Goal: Information Seeking & Learning: Learn about a topic

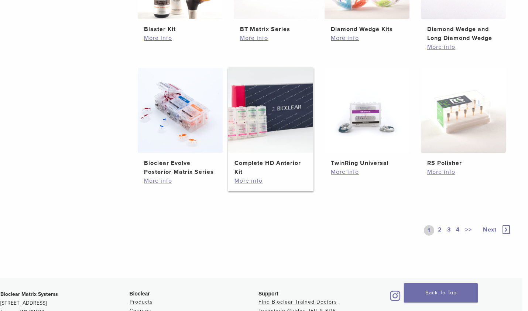
scroll to position [510, 6]
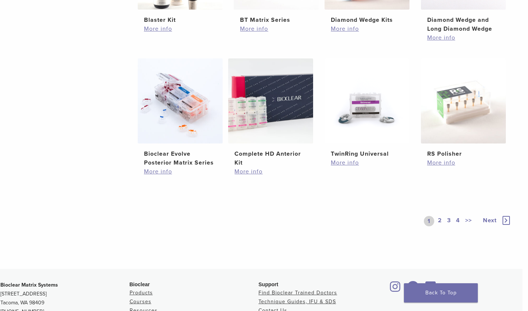
click at [440, 220] on link "2" at bounding box center [440, 221] width 7 height 10
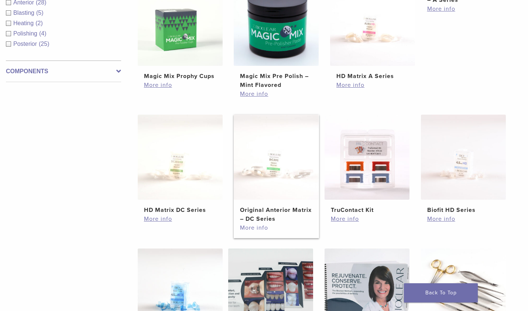
scroll to position [317, 6]
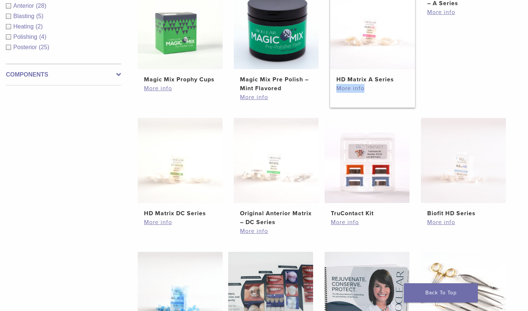
click at [354, 88] on link "More info" at bounding box center [373, 88] width 72 height 9
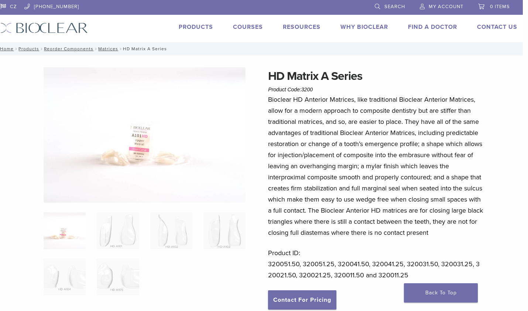
scroll to position [0, 5]
click at [112, 48] on link "Matrices" at bounding box center [108, 48] width 20 height 5
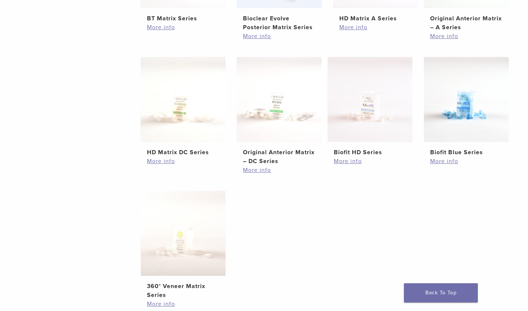
scroll to position [248, 3]
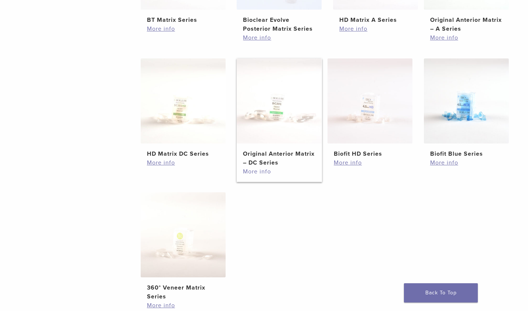
click at [265, 170] on link "More info" at bounding box center [279, 171] width 72 height 9
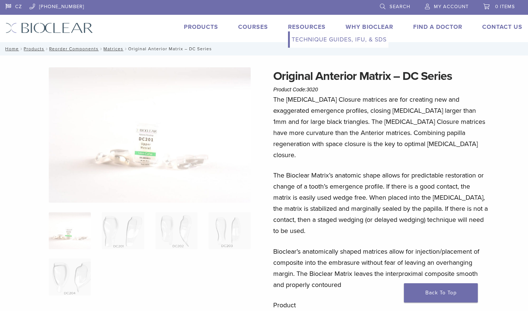
click at [302, 38] on link "Technique Guides, IFU, & SDS" at bounding box center [339, 39] width 99 height 16
